Goal: Task Accomplishment & Management: Use online tool/utility

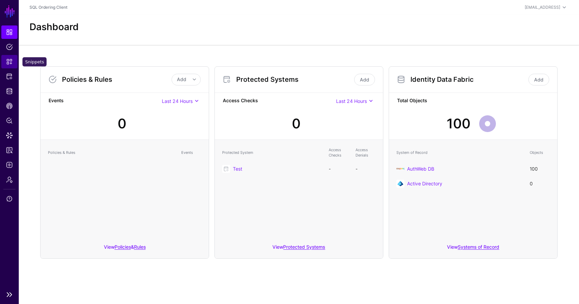
click at [12, 60] on span "Snippets" at bounding box center [9, 61] width 7 height 7
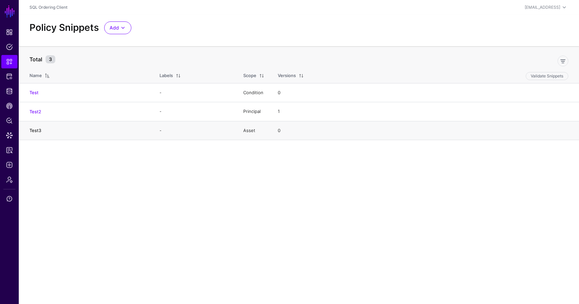
click at [34, 129] on link "Test3" at bounding box center [35, 130] width 12 height 5
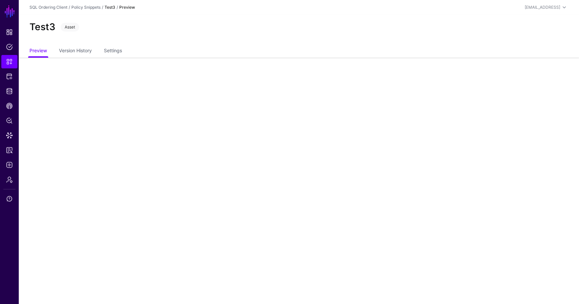
click at [25, 51] on div "Preview Version History Settings" at bounding box center [299, 51] width 560 height 13
click at [30, 51] on link "Preview" at bounding box center [37, 51] width 17 height 13
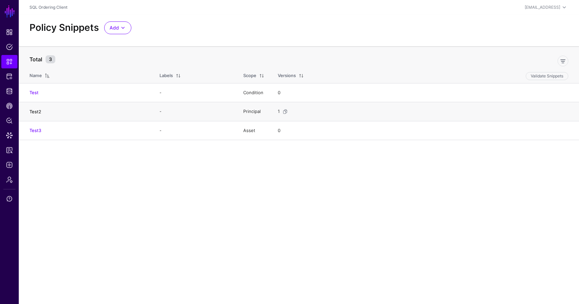
click at [37, 109] on link "Test2" at bounding box center [35, 111] width 12 height 5
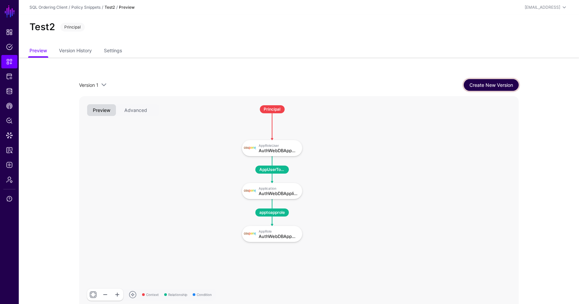
click at [494, 84] on link "Create New Version" at bounding box center [491, 85] width 55 height 12
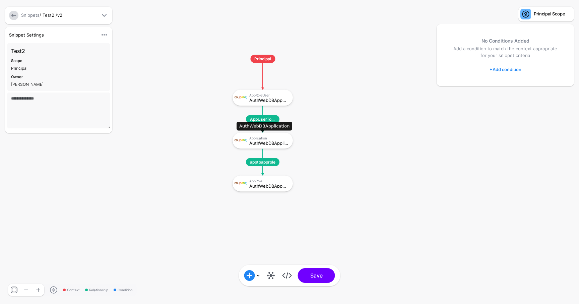
click at [269, 144] on div "AuthWebDBApplication" at bounding box center [268, 142] width 39 height 5
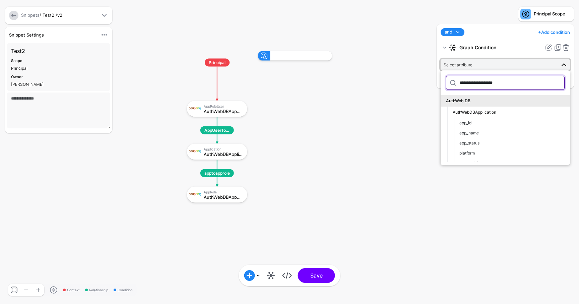
click at [480, 80] on input "**********" at bounding box center [505, 83] width 119 height 14
click at [494, 63] on span "Select attribute" at bounding box center [499, 64] width 112 height 7
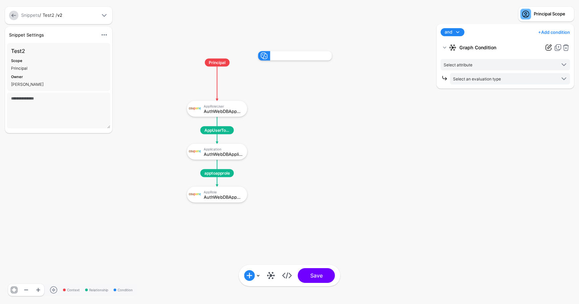
click at [549, 48] on link at bounding box center [548, 48] width 8 height 8
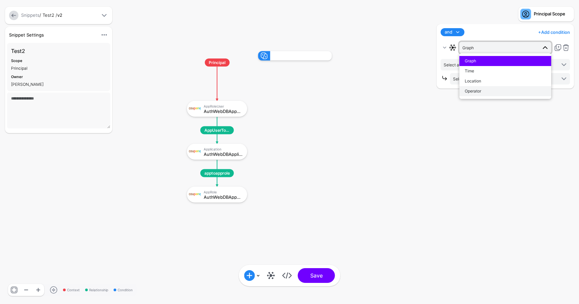
click at [528, 90] on div "Operator" at bounding box center [505, 91] width 81 height 6
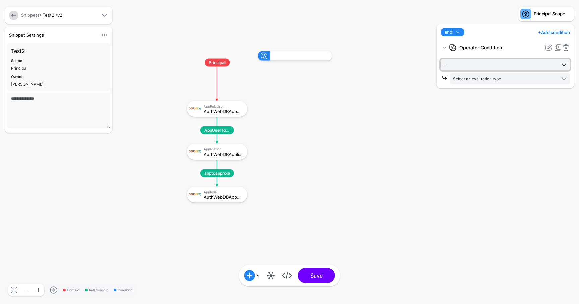
click at [490, 63] on span "-" at bounding box center [499, 64] width 112 height 7
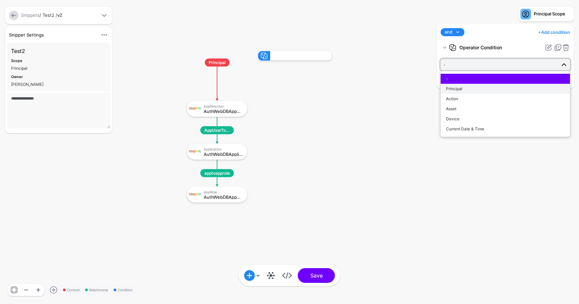
click at [491, 89] on div "Principal" at bounding box center [505, 89] width 119 height 6
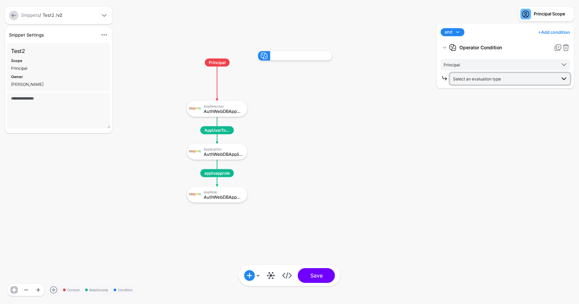
click at [492, 81] on span "Select an evaluation type" at bounding box center [504, 78] width 103 height 7
click at [492, 102] on span "Evaluate against entities and attributes in the graph that you select" at bounding box center [509, 103] width 109 height 11
click at [477, 65] on span "Principal" at bounding box center [499, 64] width 112 height 7
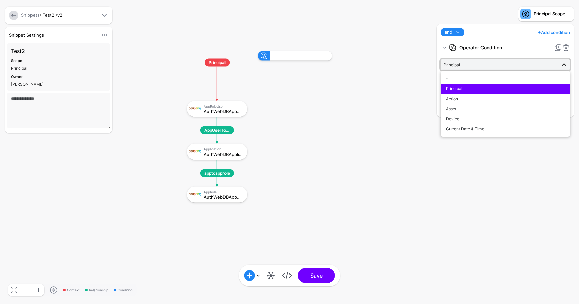
click at [477, 65] on span "Principal" at bounding box center [499, 64] width 112 height 7
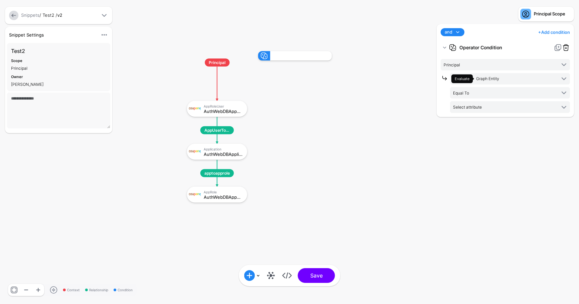
click at [566, 49] on link at bounding box center [566, 48] width 8 height 8
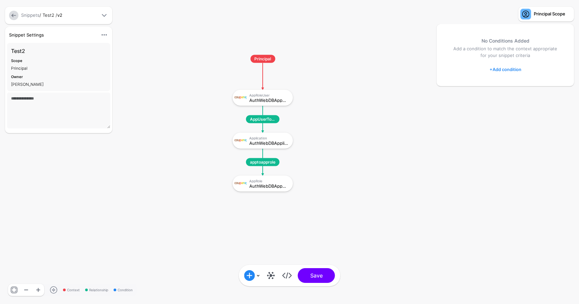
click at [510, 65] on link "+ Add condition" at bounding box center [505, 69] width 32 height 11
click at [542, 137] on div "Operator Condition" at bounding box center [532, 137] width 52 height 6
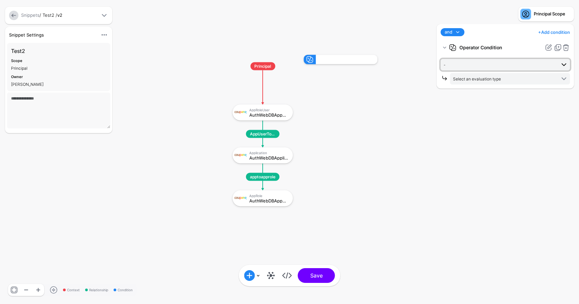
click at [497, 68] on span "-" at bounding box center [499, 64] width 112 height 7
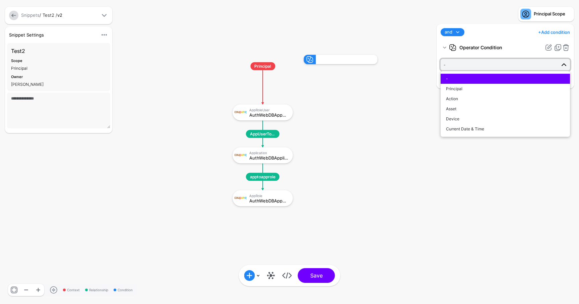
click at [502, 63] on span "-" at bounding box center [499, 64] width 112 height 7
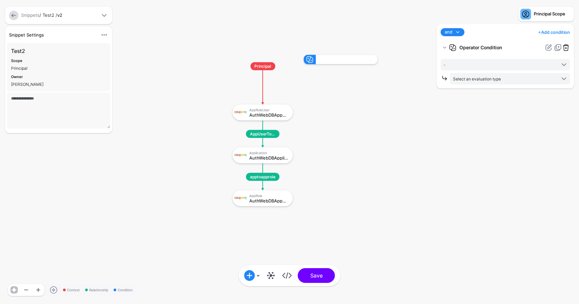
click at [568, 48] on link at bounding box center [566, 48] width 8 height 8
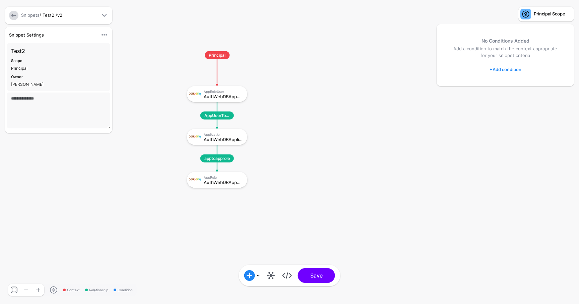
click at [513, 68] on link "+ Add condition" at bounding box center [505, 69] width 32 height 11
click at [360, 197] on rect at bounding box center [180, 44] width 57880 height 30381
click at [501, 69] on link "+ Add condition" at bounding box center [505, 69] width 32 height 11
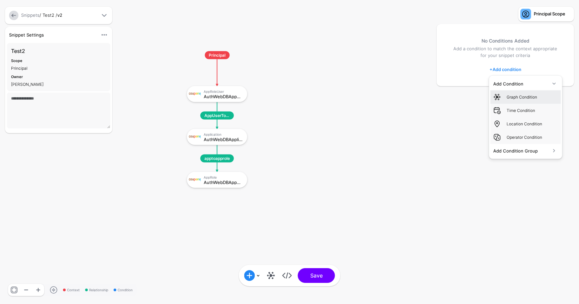
click at [527, 96] on div "Graph Condition" at bounding box center [532, 97] width 52 height 6
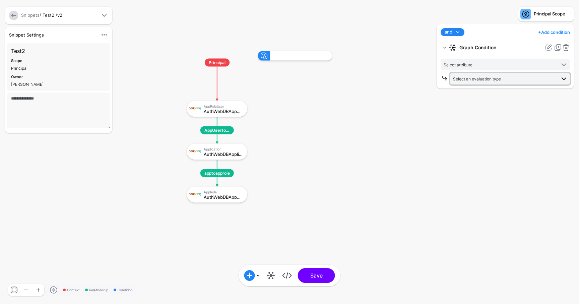
click at [498, 75] on span "Select an evaluation type" at bounding box center [504, 78] width 103 height 7
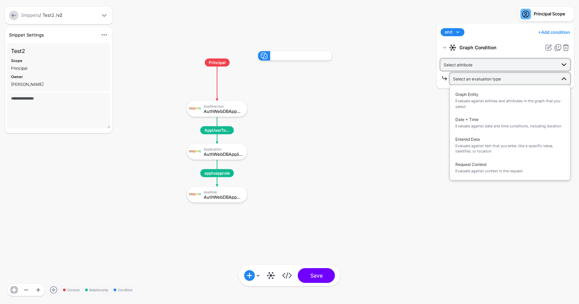
click at [501, 65] on span "Select attribute" at bounding box center [499, 64] width 112 height 7
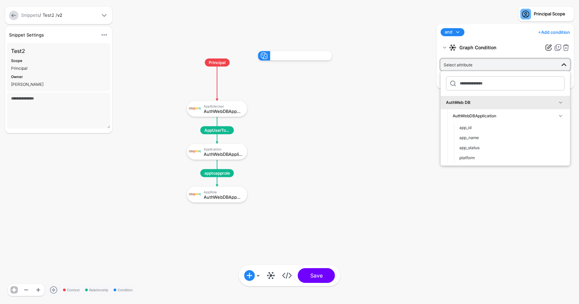
click at [546, 46] on link at bounding box center [548, 48] width 8 height 8
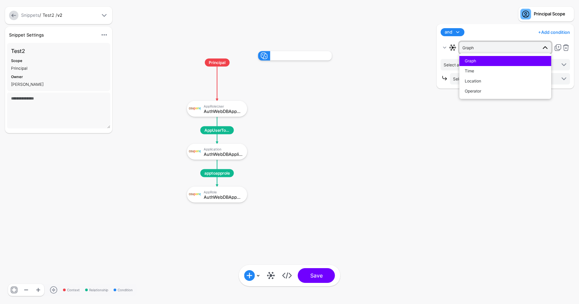
click at [11, 12] on link at bounding box center [13, 15] width 9 height 9
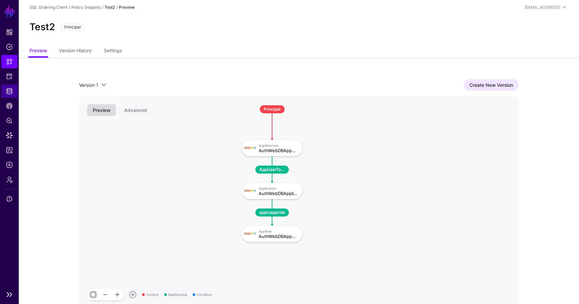
click at [5, 95] on link "Identity Data Fabric" at bounding box center [9, 90] width 16 height 13
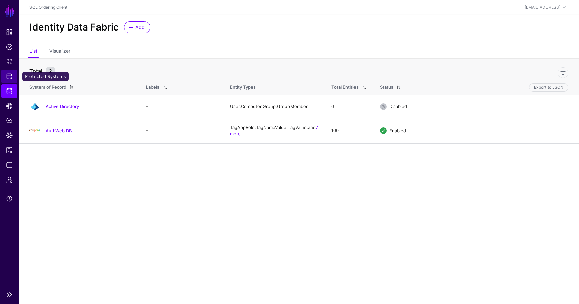
click at [8, 79] on span "Protected Systems" at bounding box center [9, 76] width 7 height 7
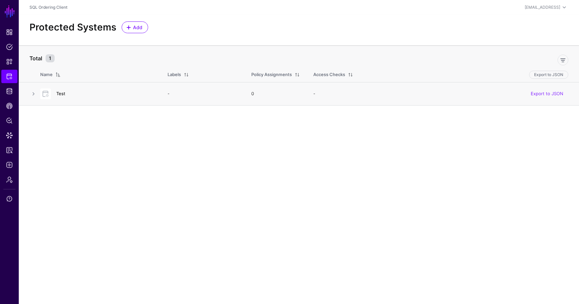
click at [62, 92] on link "Test" at bounding box center [60, 93] width 9 height 5
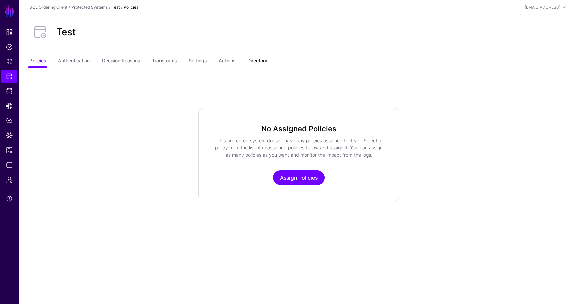
click at [251, 58] on link "Directory" at bounding box center [257, 61] width 20 height 13
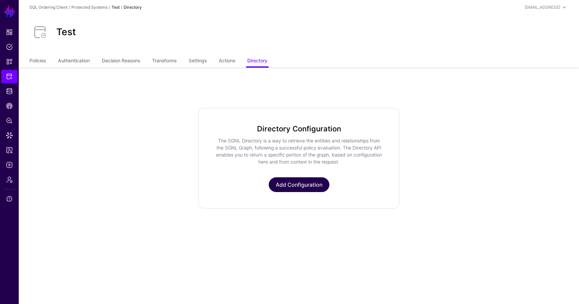
click at [287, 187] on link "Add Configuration" at bounding box center [299, 184] width 61 height 15
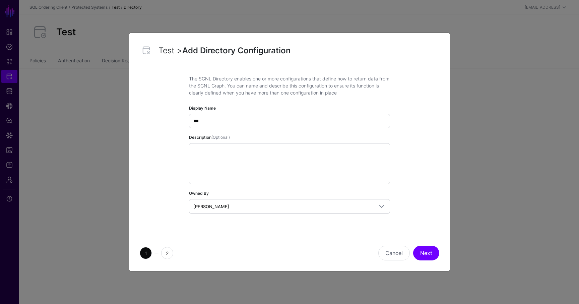
type input "***"
click at [426, 263] on div "1 2 Cancel Next" at bounding box center [289, 253] width 321 height 36
click at [421, 260] on div "1 2 Cancel Next" at bounding box center [289, 253] width 321 height 36
click at [421, 259] on button "Next" at bounding box center [426, 253] width 26 height 15
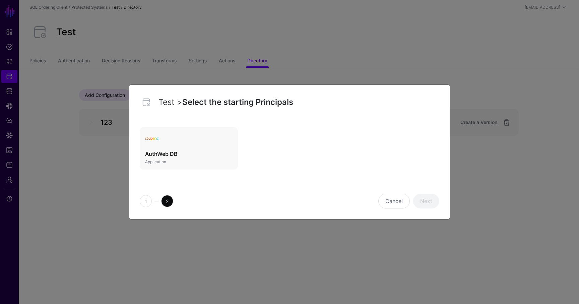
click at [204, 153] on h3 "AuthWeb DB" at bounding box center [188, 154] width 87 height 8
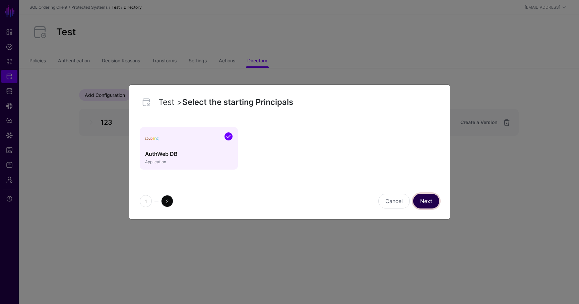
click at [437, 200] on link "Next" at bounding box center [426, 201] width 26 height 15
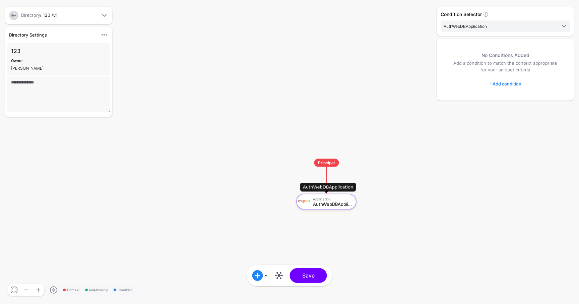
click at [339, 198] on div "Application" at bounding box center [332, 199] width 39 height 4
click at [503, 82] on link "+ Add condition" at bounding box center [505, 83] width 32 height 11
click at [514, 126] on div "Add Condition Group" at bounding box center [521, 124] width 57 height 7
click at [515, 95] on div "Add Condition" at bounding box center [521, 97] width 57 height 7
click at [511, 47] on div "No Conditions Added Add a condition to match the context appropriate for your s…" at bounding box center [504, 70] width 137 height 62
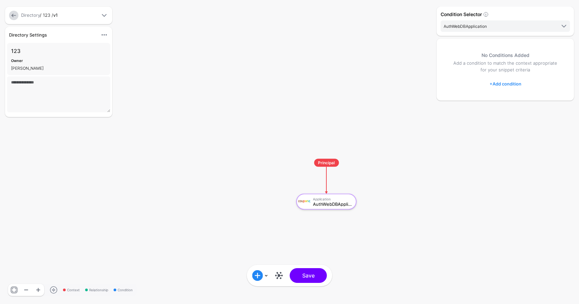
click at [511, 80] on link "+ Add condition" at bounding box center [505, 83] width 32 height 11
click at [265, 276] on link at bounding box center [260, 275] width 16 height 11
